Goal: Check status: Check status

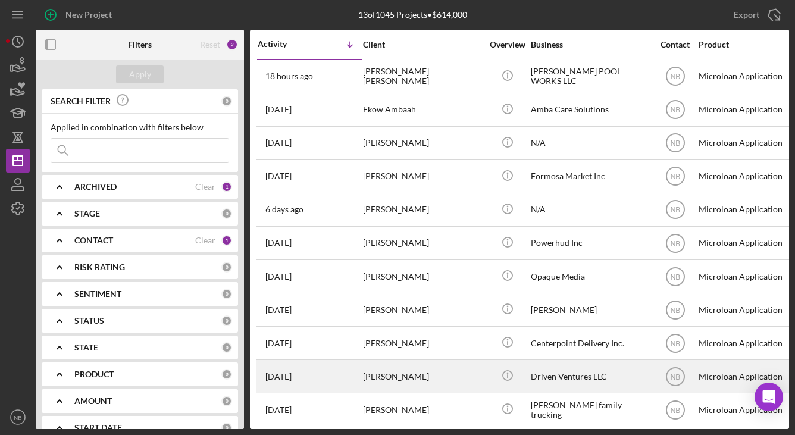
click at [455, 378] on div "[PERSON_NAME]" at bounding box center [422, 377] width 119 height 32
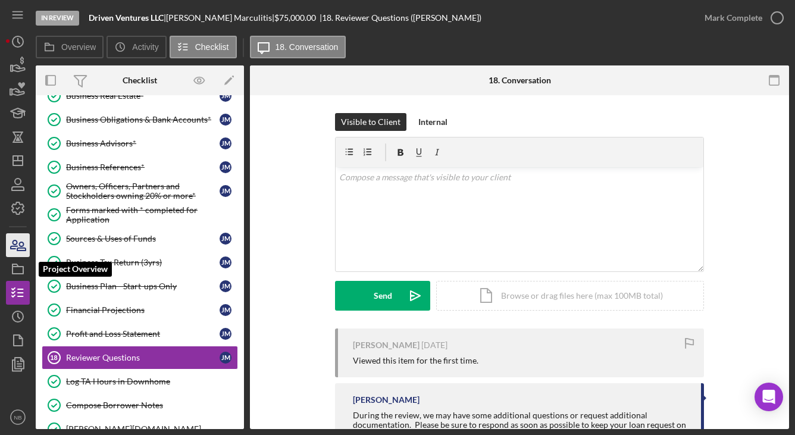
scroll to position [283, 0]
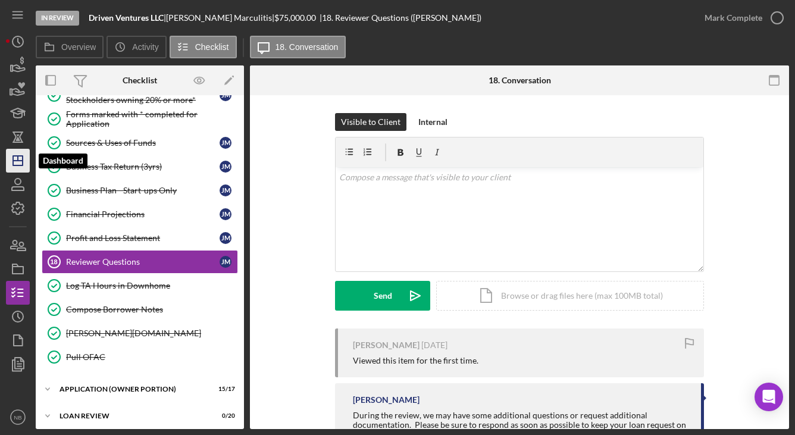
click at [24, 159] on icon "Icon/Dashboard" at bounding box center [18, 161] width 30 height 30
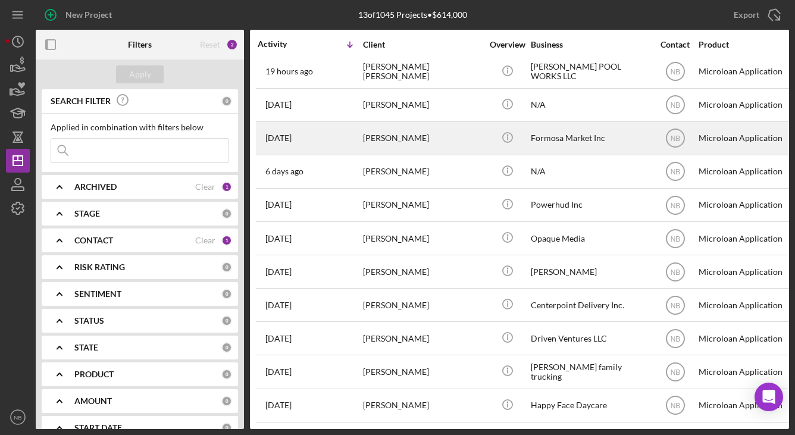
scroll to position [80, 0]
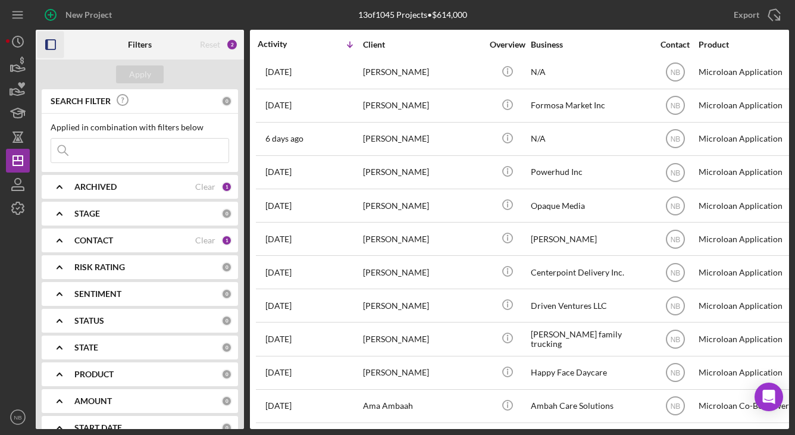
click at [64, 45] on icon "button" at bounding box center [50, 45] width 27 height 27
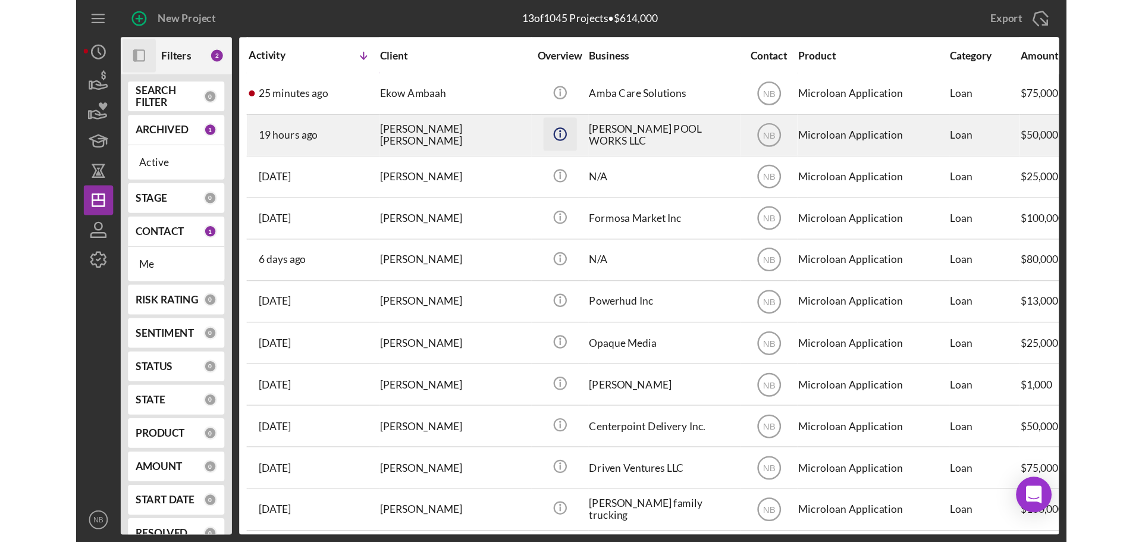
scroll to position [0, 0]
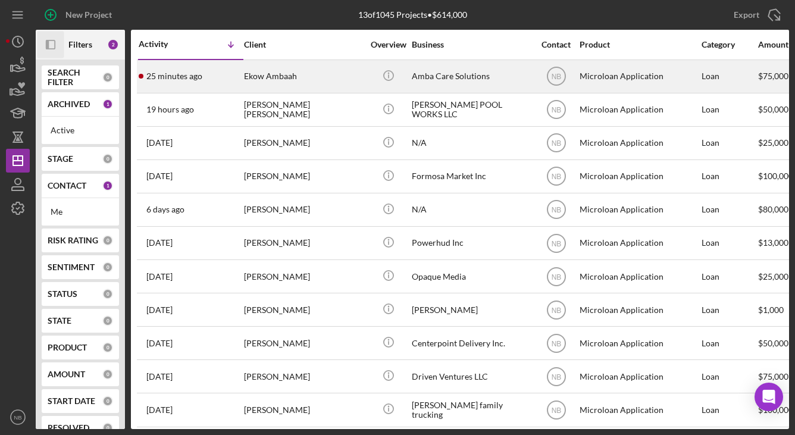
click at [317, 74] on div "Ekow Ambaah" at bounding box center [303, 77] width 119 height 32
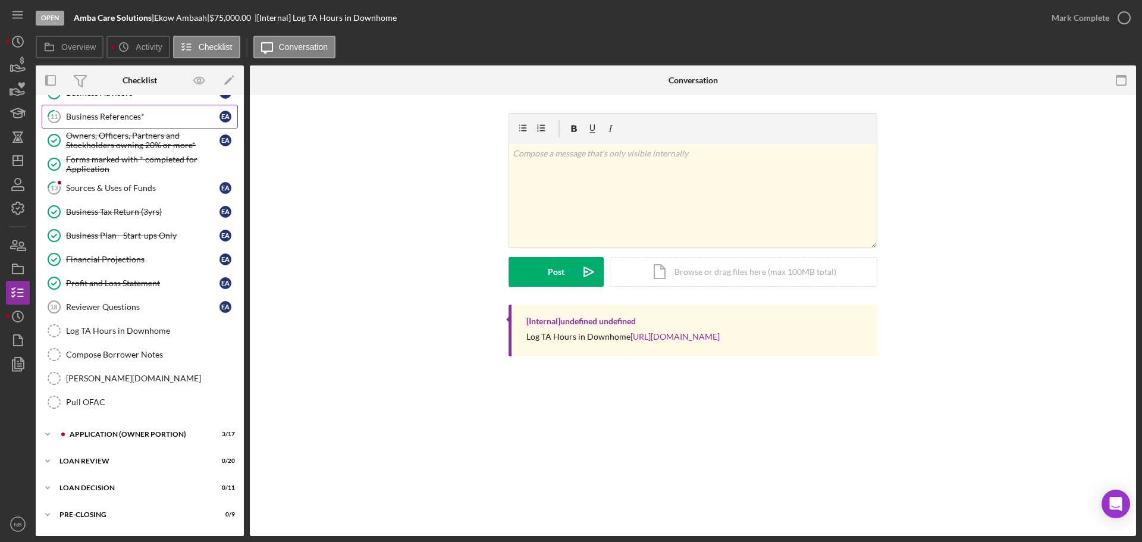
scroll to position [262, 0]
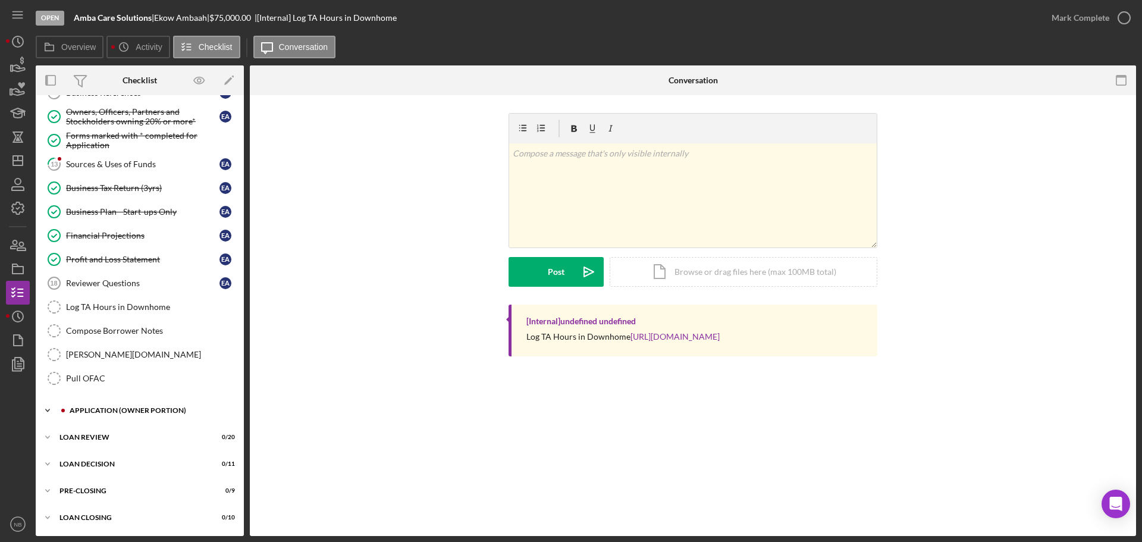
click at [137, 408] on div "APPLICATION (OWNER PORTION)" at bounding box center [149, 410] width 159 height 7
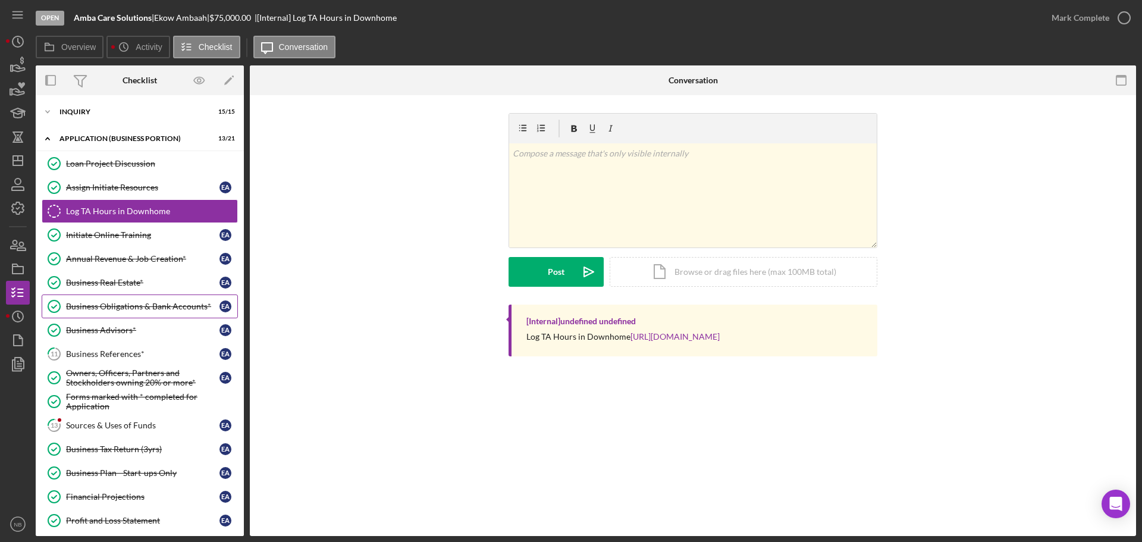
scroll to position [0, 0]
click at [65, 108] on div "Icon/Expander INQUIRY 15 / 15" at bounding box center [140, 113] width 208 height 24
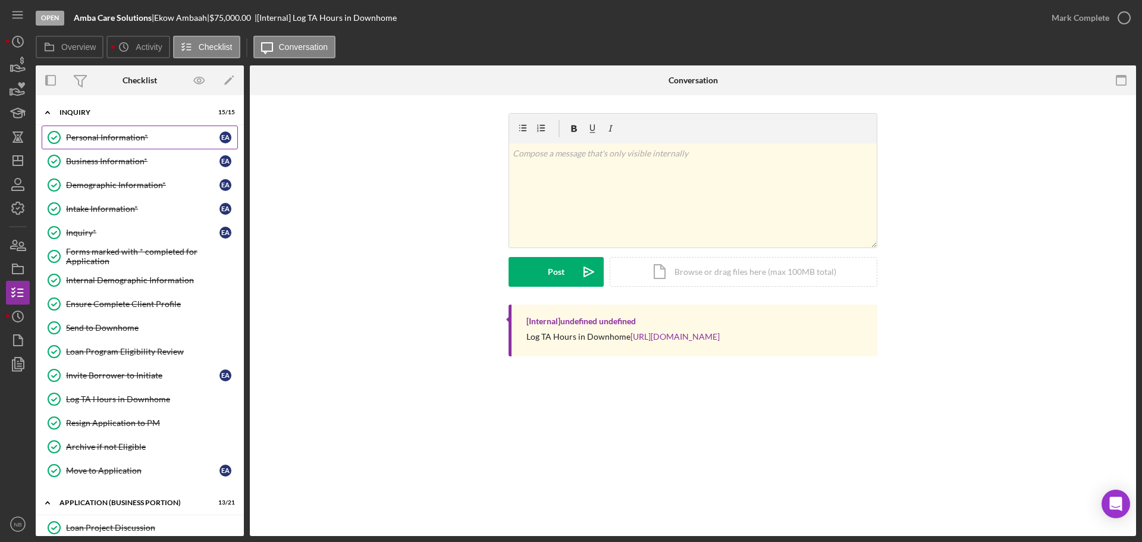
click at [102, 131] on link "Personal Information* Personal Information* E A" at bounding box center [140, 138] width 196 height 24
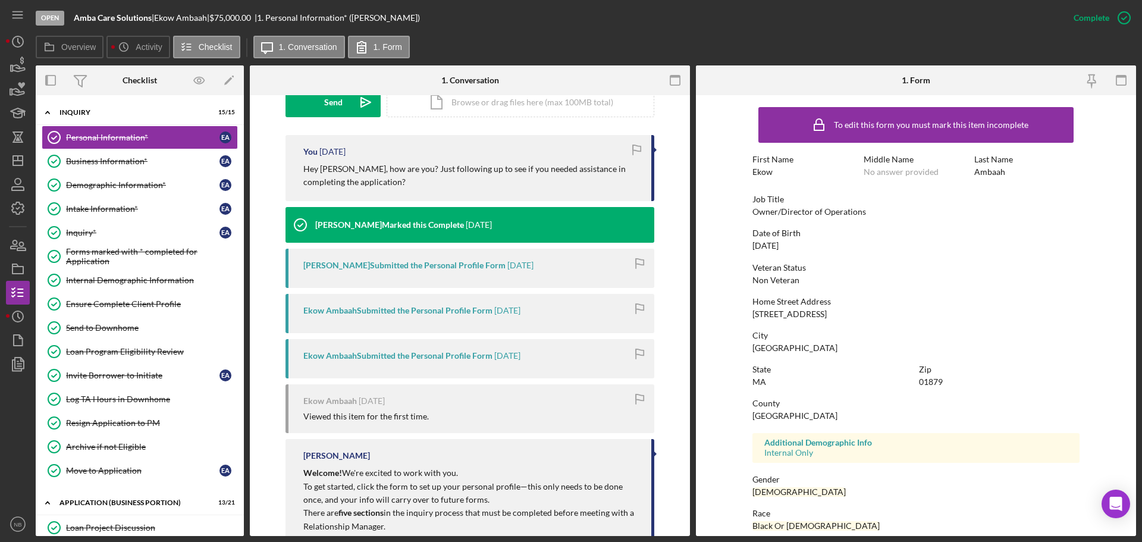
scroll to position [465, 0]
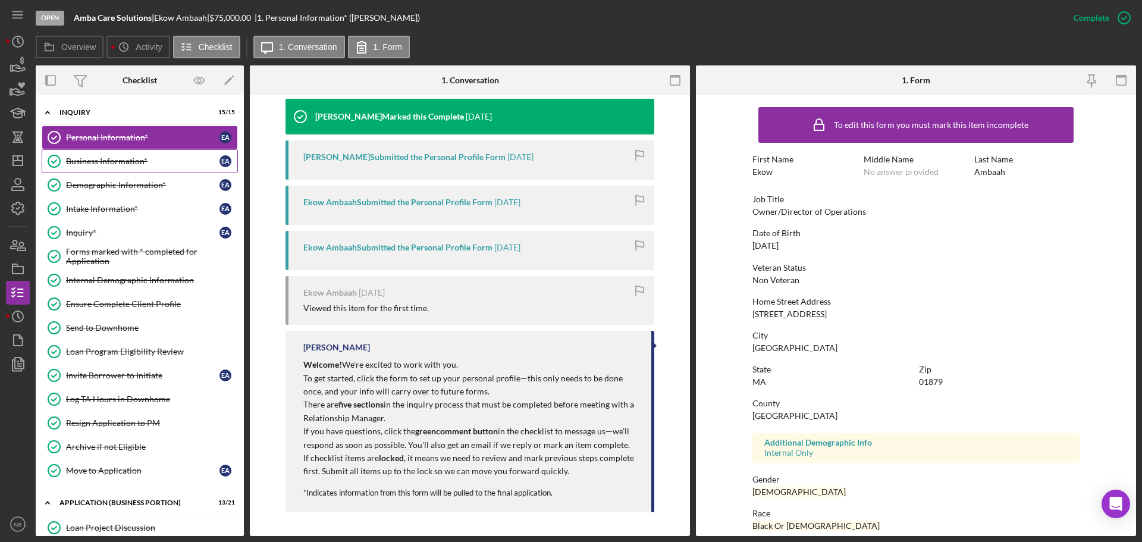
click at [114, 166] on div "Business Information*" at bounding box center [143, 161] width 154 height 10
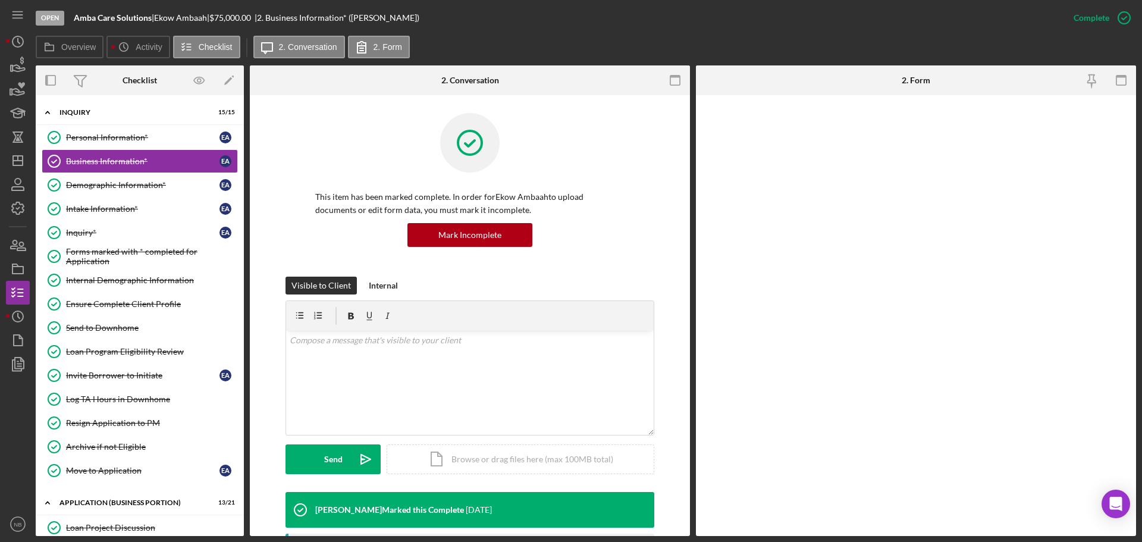
scroll to position [202, 0]
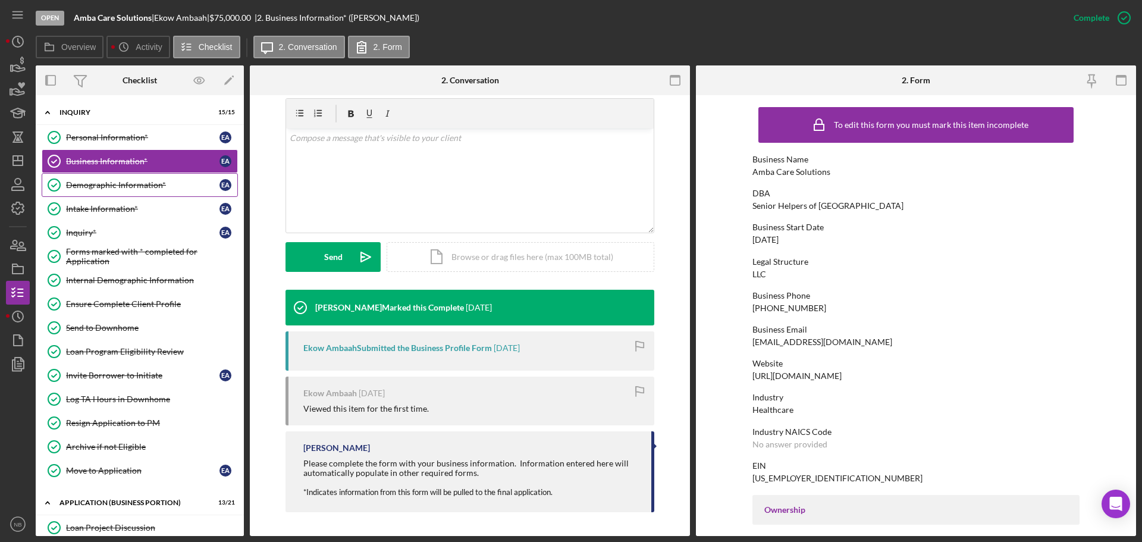
click at [111, 193] on link "Demographic Information* Demographic Information* E A" at bounding box center [140, 185] width 196 height 24
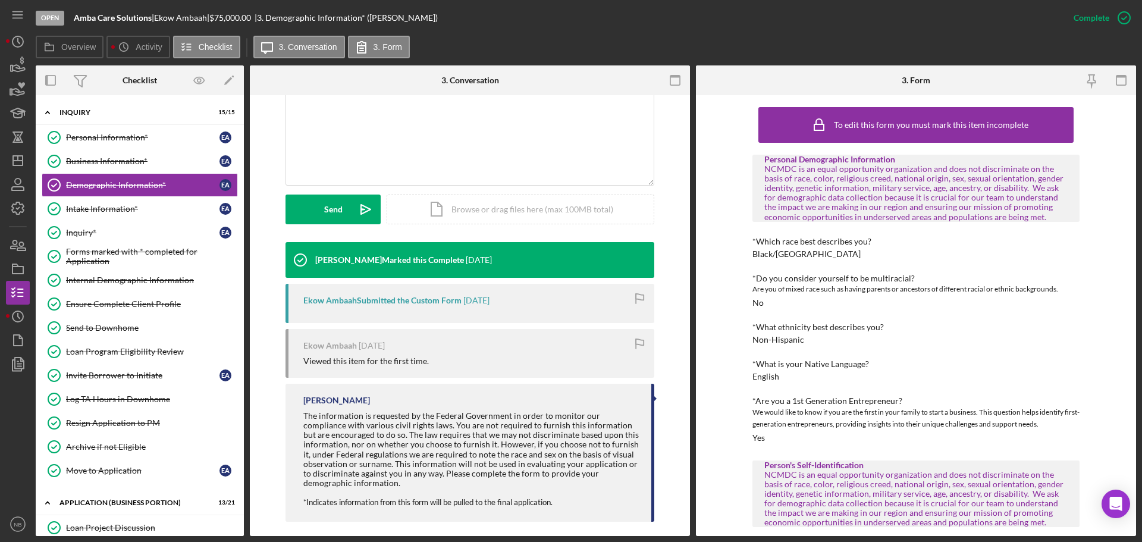
scroll to position [259, 0]
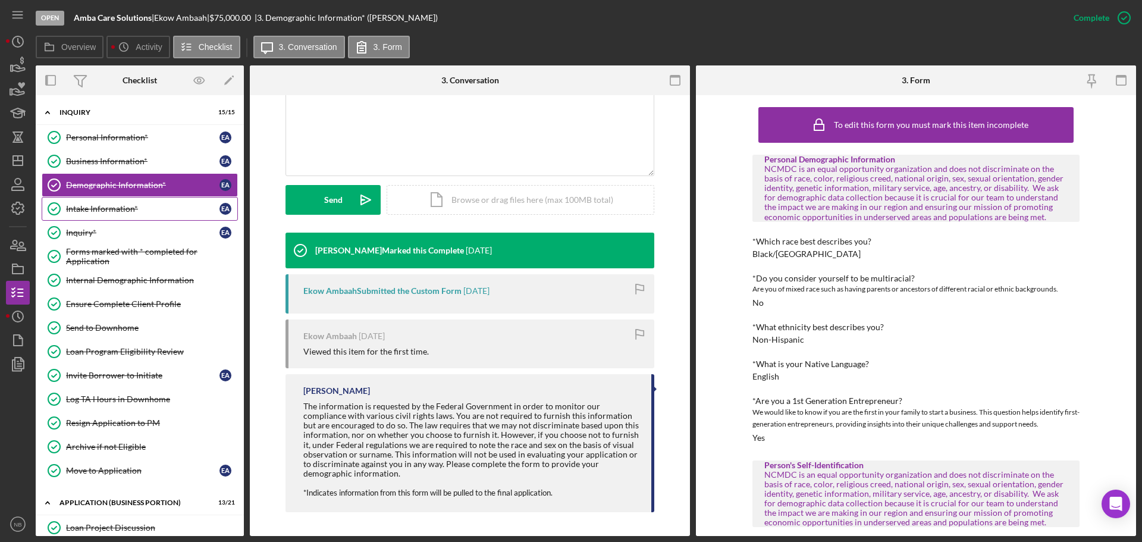
click at [124, 207] on div "Intake Information*" at bounding box center [143, 209] width 154 height 10
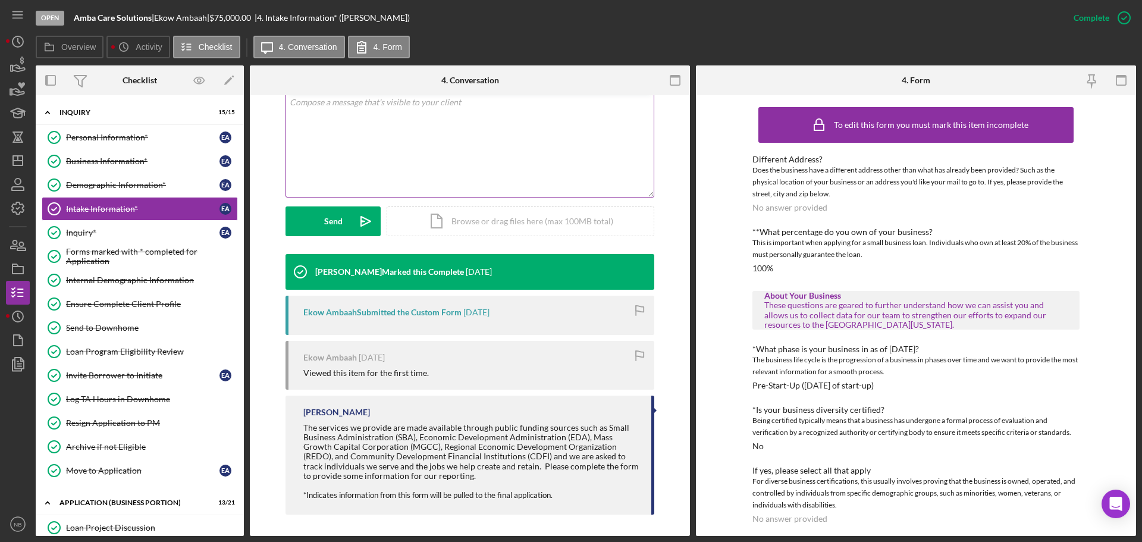
scroll to position [240, 0]
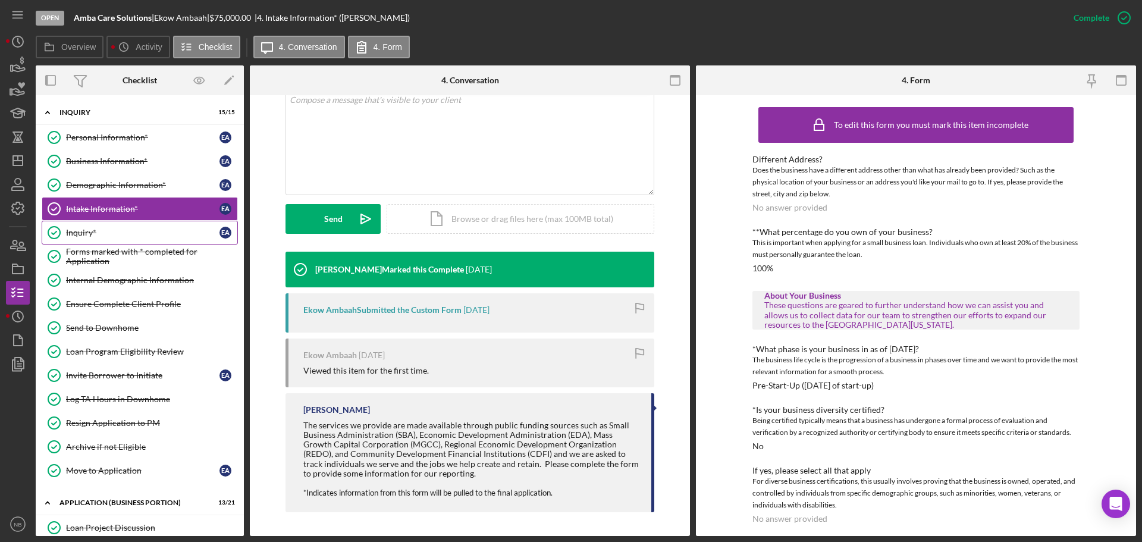
click at [109, 244] on link "Inquiry* Inquiry* E A" at bounding box center [140, 233] width 196 height 24
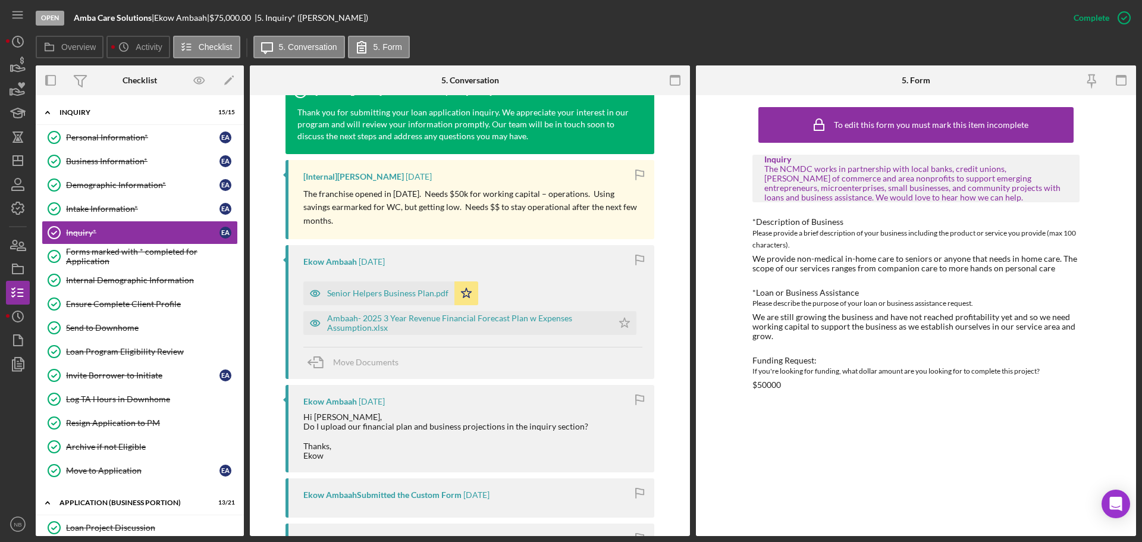
scroll to position [535, 0]
